Goal: Task Accomplishment & Management: Use online tool/utility

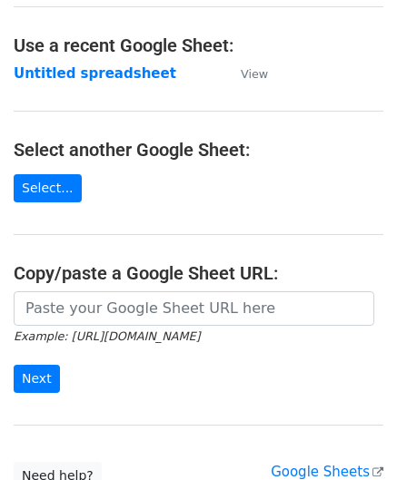
scroll to position [91, 0]
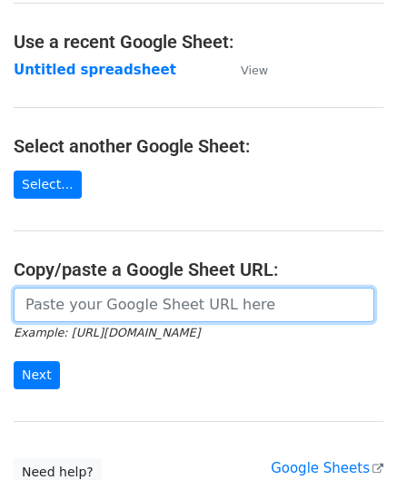
click at [65, 303] on input "url" at bounding box center [194, 305] width 361 height 35
paste input "[URL][DOMAIN_NAME]"
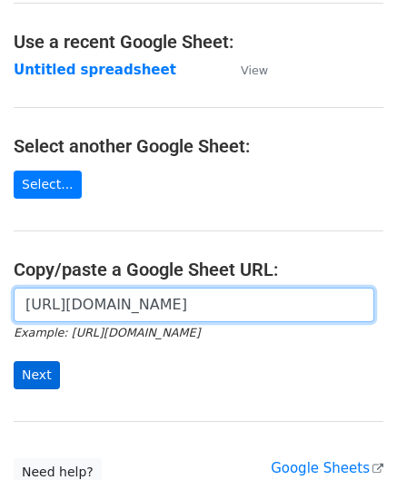
type input "[URL][DOMAIN_NAME]"
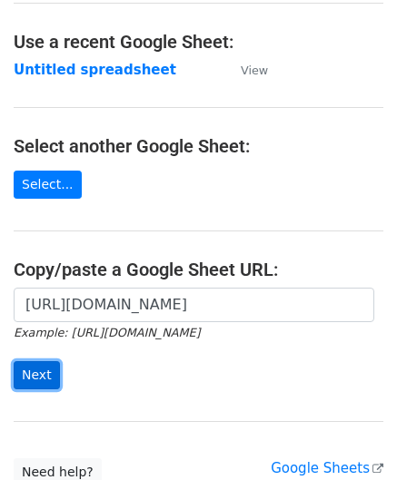
click at [47, 367] on input "Next" at bounding box center [37, 375] width 46 height 28
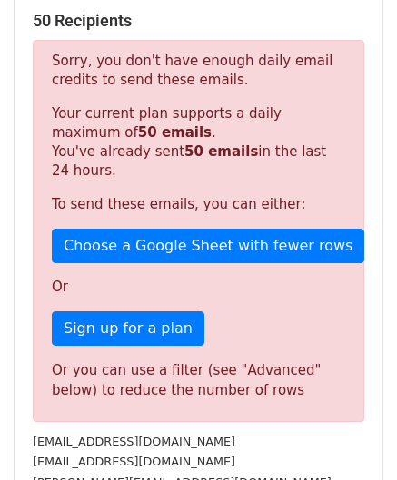
scroll to position [613, 0]
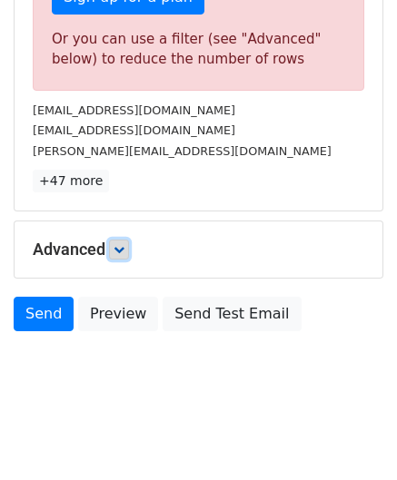
click at [121, 244] on icon at bounding box center [119, 249] width 11 height 11
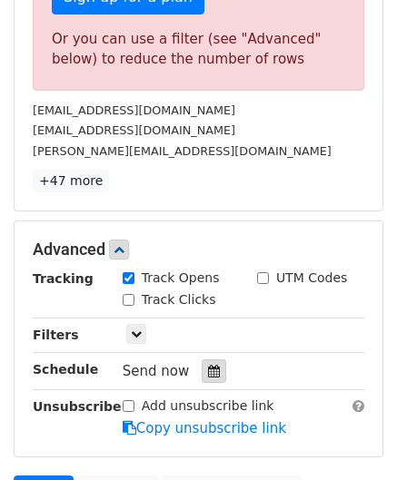
click at [210, 367] on icon at bounding box center [214, 371] width 12 height 13
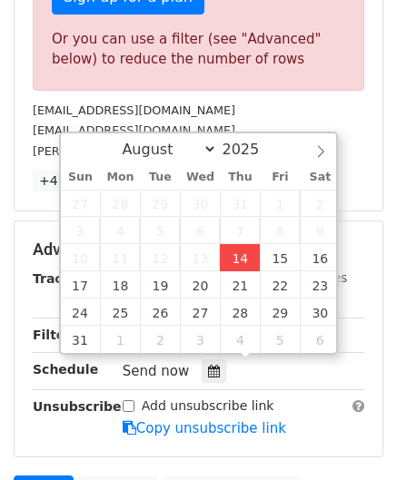
type input "2025-08-14 12:00"
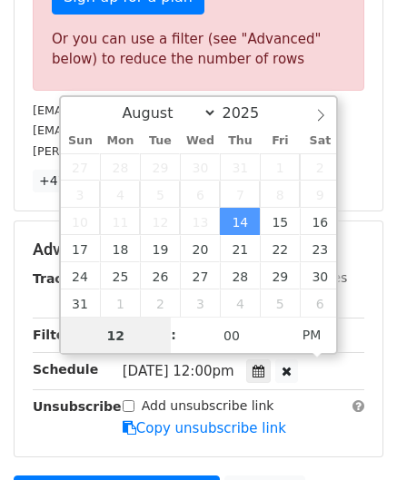
scroll to position [0, 0]
paste input "8"
type input "8"
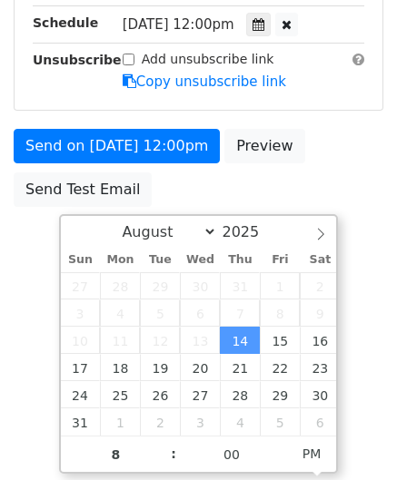
type input "2025-08-14 20:00"
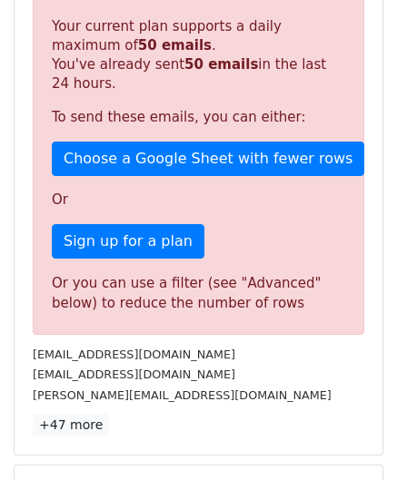
scroll to position [833, 0]
